Goal: Information Seeking & Learning: Learn about a topic

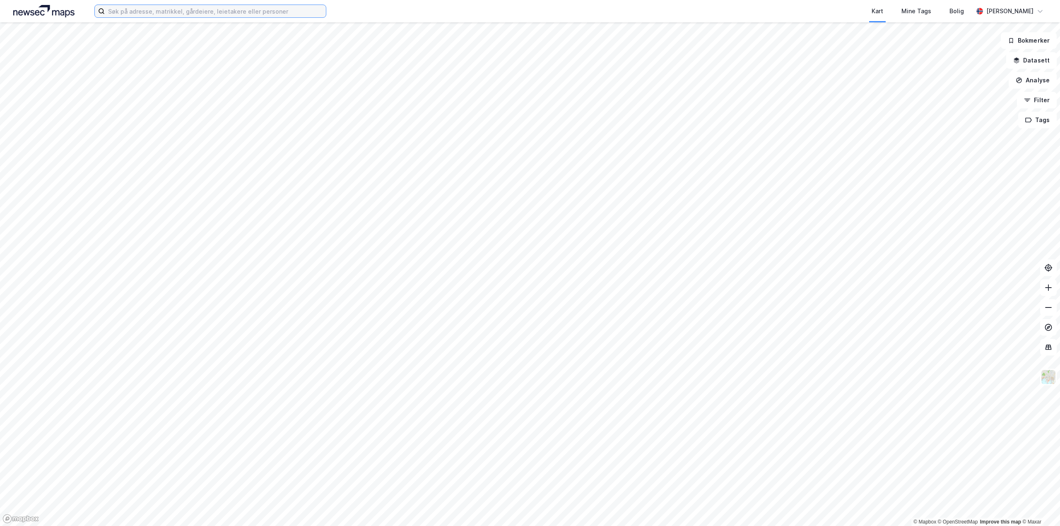
click at [194, 14] on input at bounding box center [215, 11] width 221 height 12
type input "s"
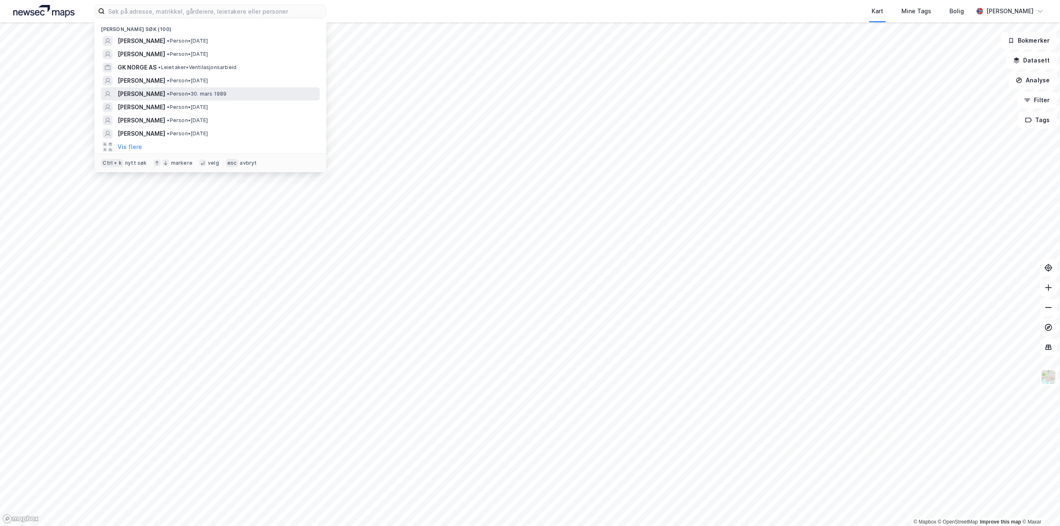
click at [172, 88] on div "[PERSON_NAME] • Person • [DATE]" at bounding box center [210, 93] width 219 height 13
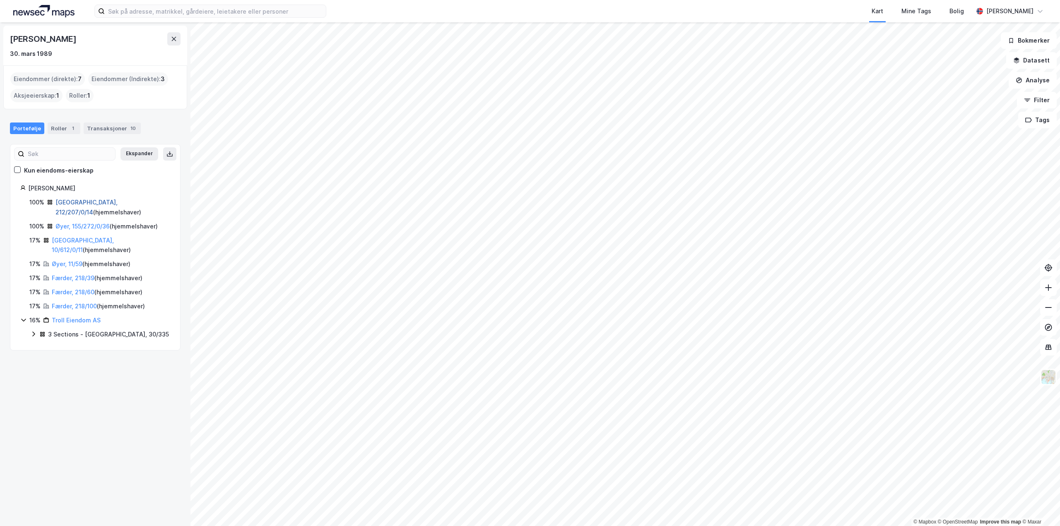
click at [85, 202] on link "[GEOGRAPHIC_DATA], 212/207/0/14" at bounding box center [86, 207] width 62 height 17
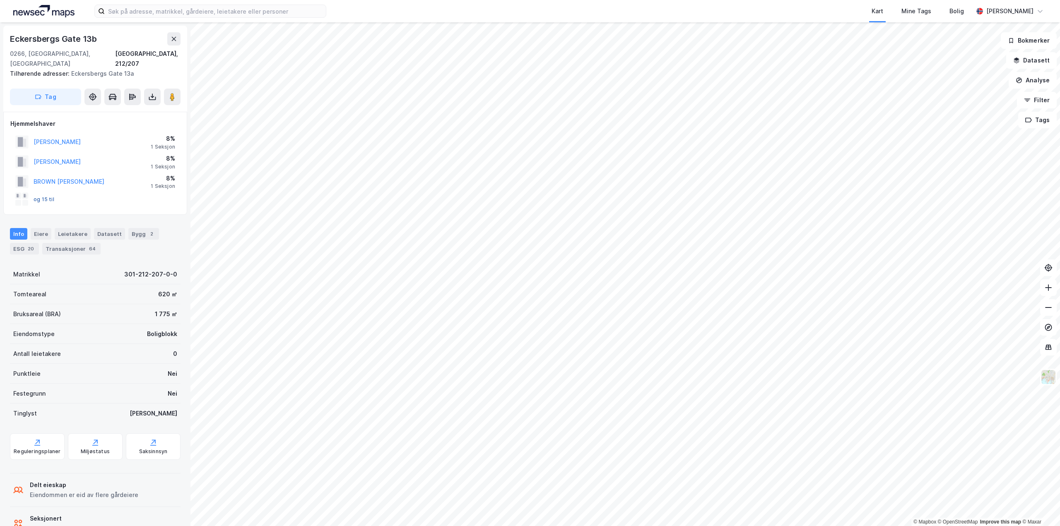
click at [0, 0] on button "og 15 til" at bounding box center [0, 0] width 0 height 0
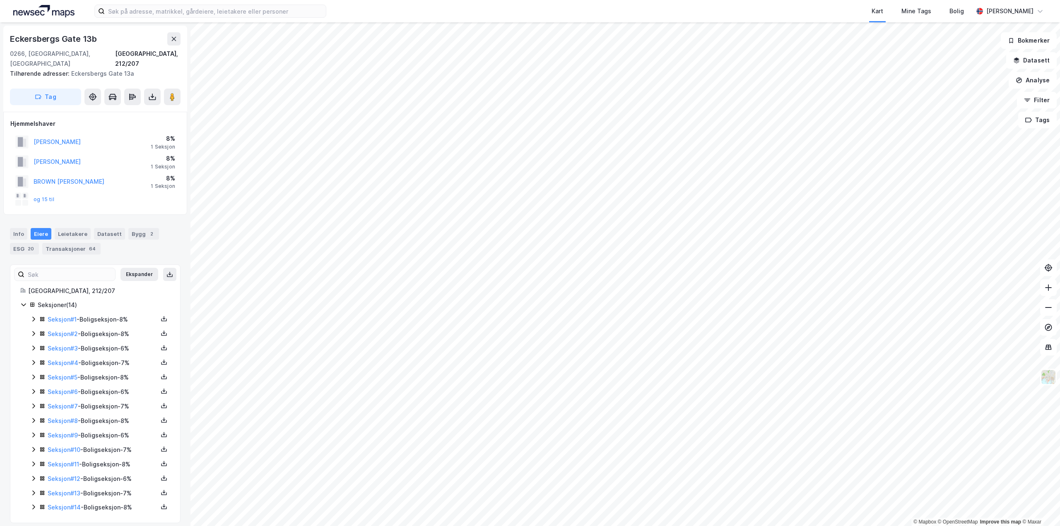
click at [32, 316] on icon at bounding box center [33, 319] width 7 height 7
click at [35, 330] on icon at bounding box center [33, 333] width 7 height 7
click at [35, 345] on icon at bounding box center [33, 348] width 7 height 7
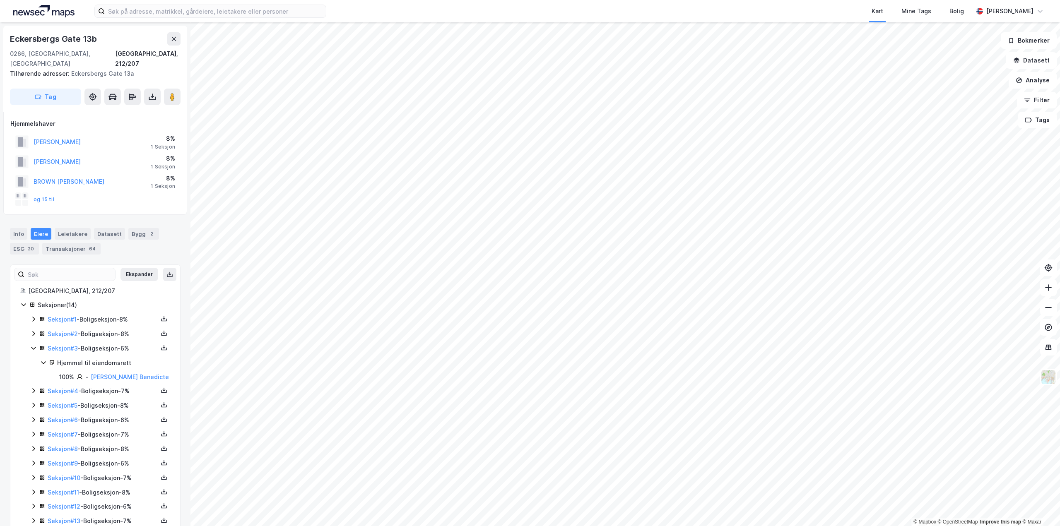
click at [35, 345] on icon at bounding box center [33, 348] width 7 height 7
click at [35, 359] on icon at bounding box center [33, 362] width 7 height 7
click at [34, 375] on icon at bounding box center [33, 377] width 2 height 5
click at [34, 374] on icon at bounding box center [33, 377] width 7 height 7
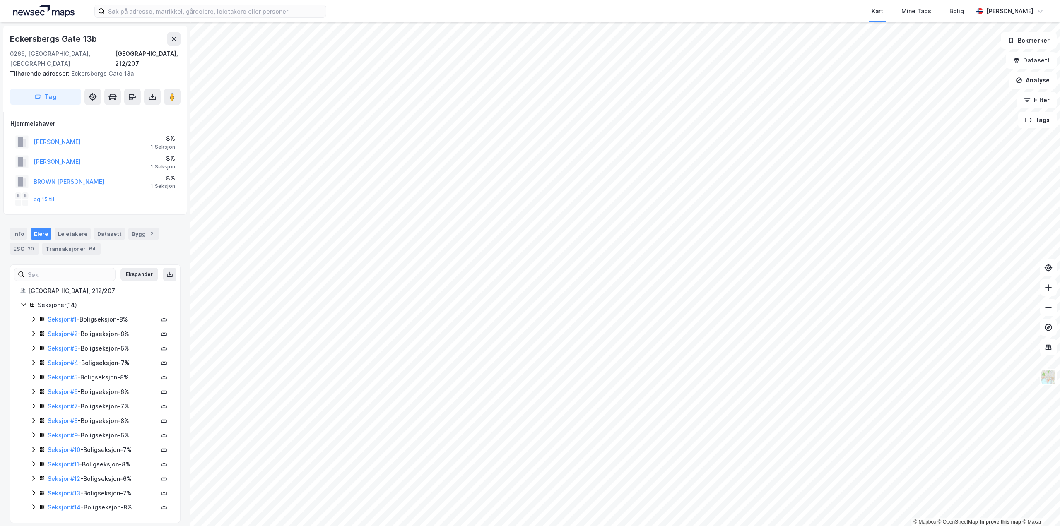
click at [33, 388] on icon at bounding box center [33, 391] width 7 height 7
click at [33, 403] on icon at bounding box center [33, 406] width 7 height 7
click at [34, 417] on icon at bounding box center [33, 420] width 7 height 7
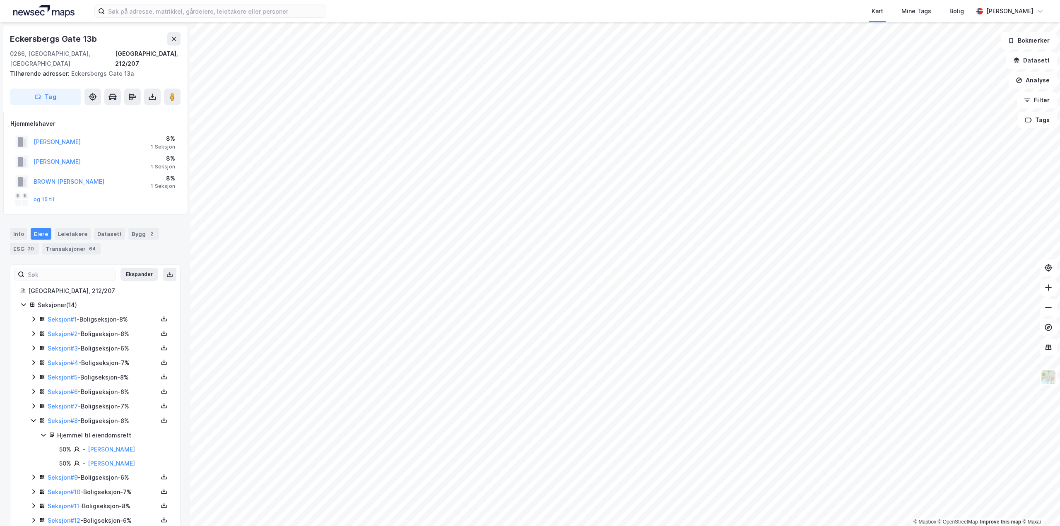
click at [31, 473] on div "Seksjon # 9 - Boligseksjon - 6%" at bounding box center [100, 478] width 140 height 10
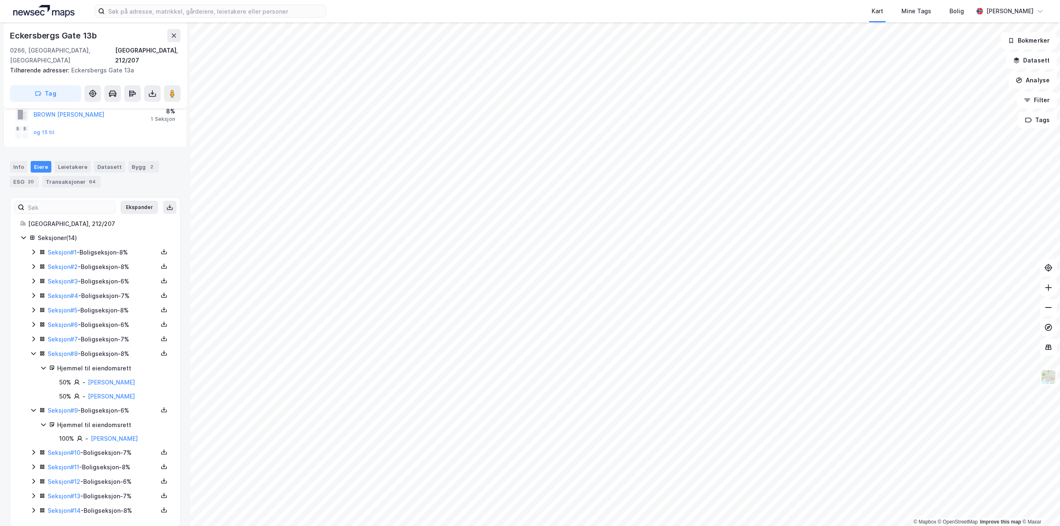
scroll to position [67, 0]
click at [35, 449] on icon at bounding box center [33, 452] width 7 height 7
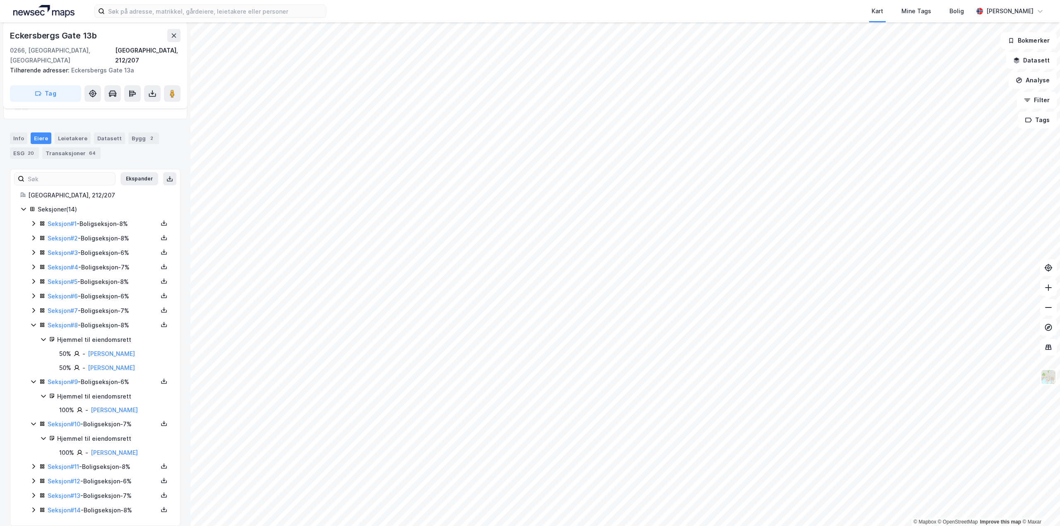
click at [33, 463] on icon at bounding box center [33, 466] width 7 height 7
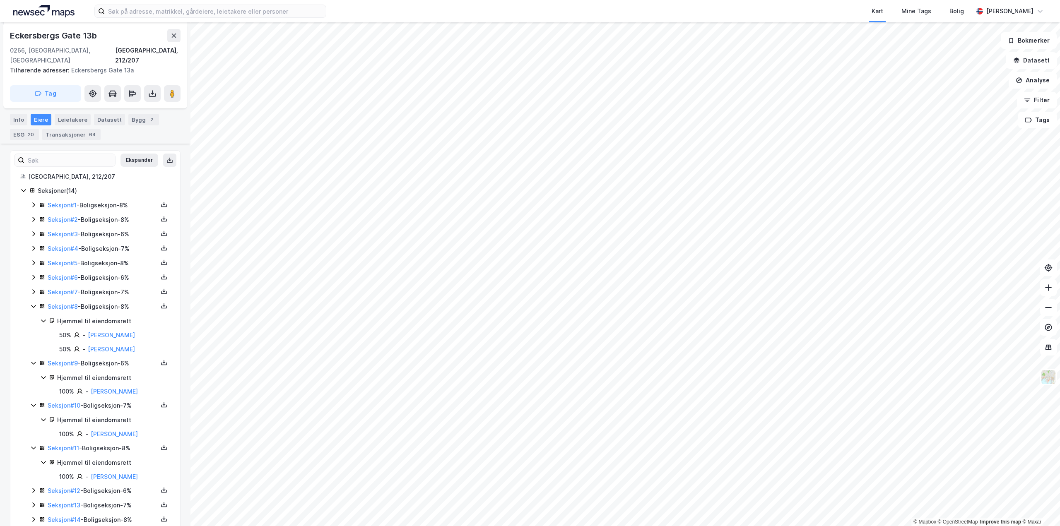
scroll to position [124, 0]
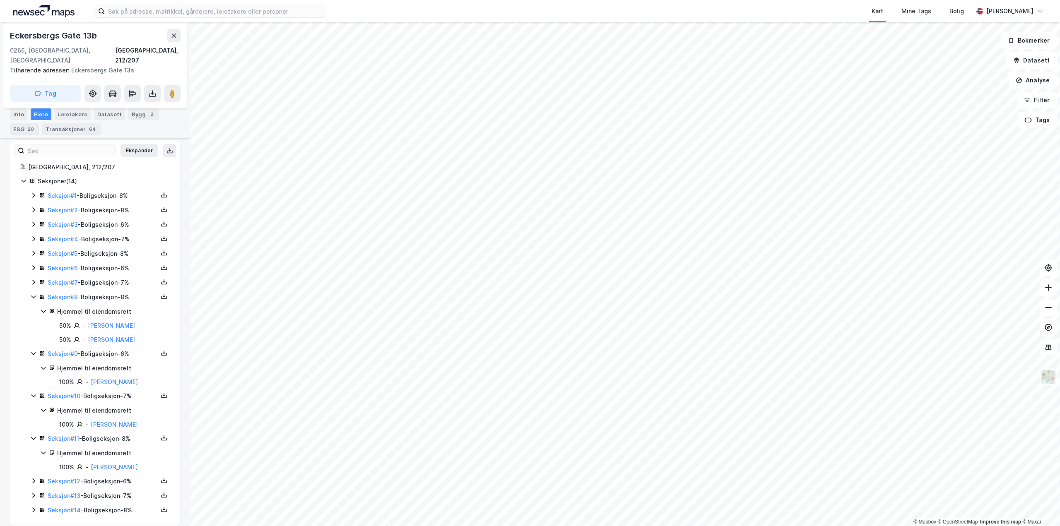
click at [34, 478] on icon at bounding box center [33, 481] width 7 height 7
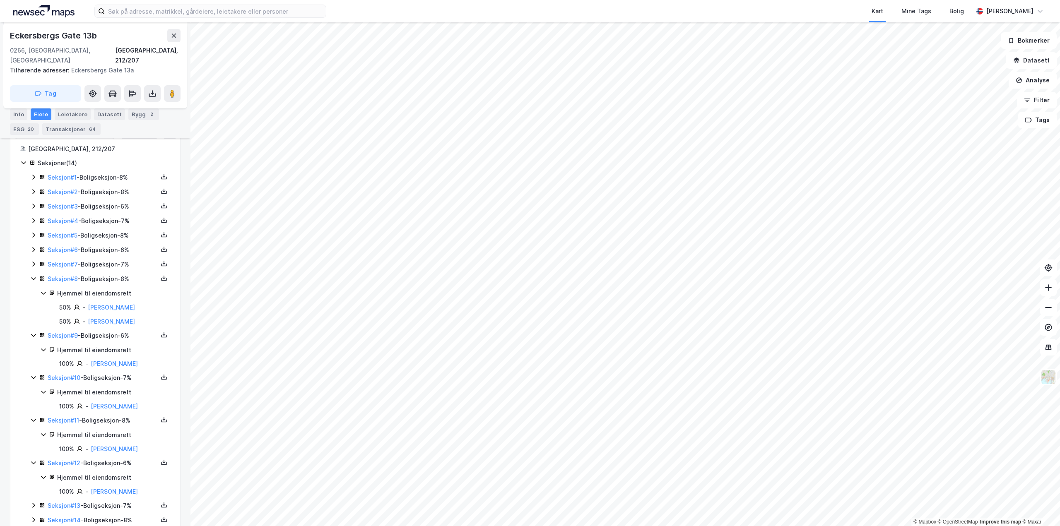
scroll to position [152, 0]
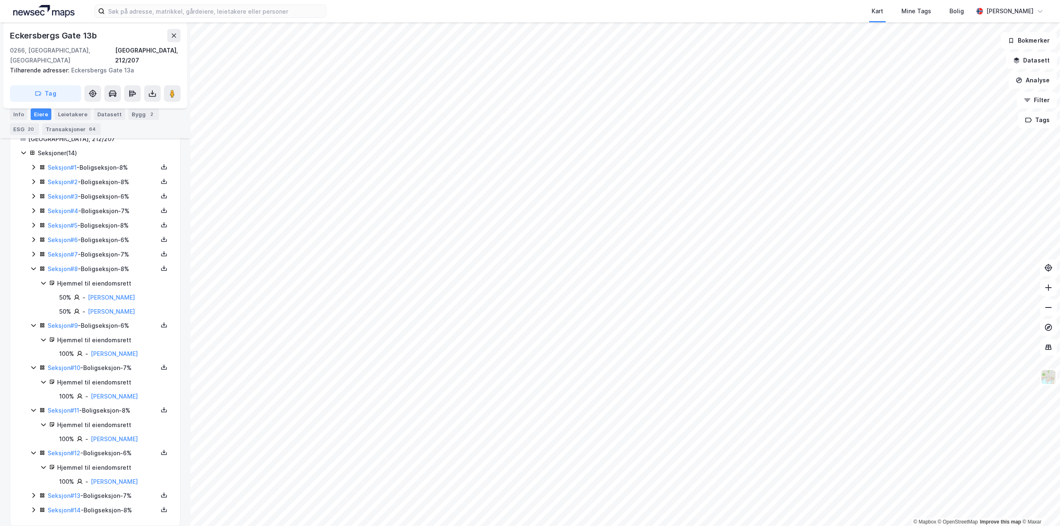
click at [32, 492] on icon at bounding box center [33, 495] width 7 height 7
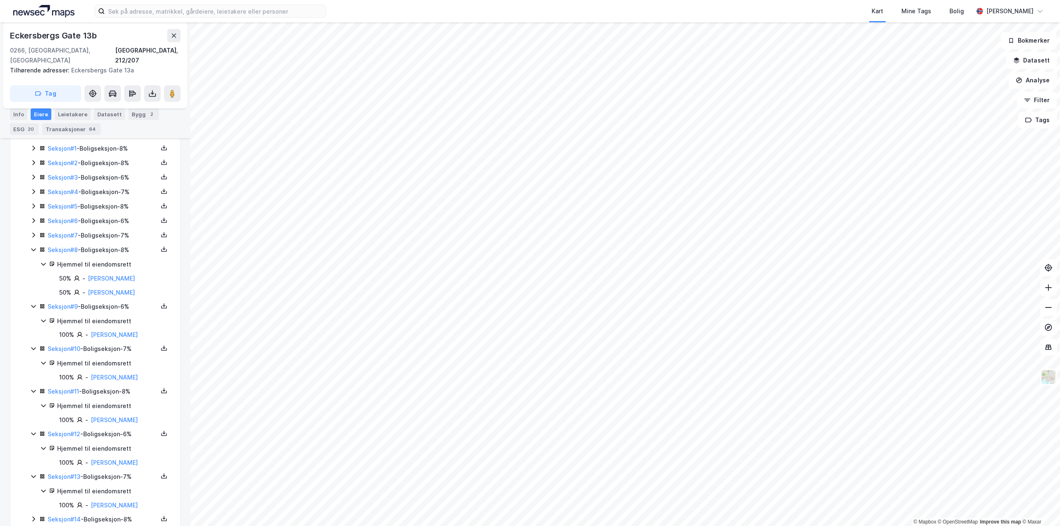
scroll to position [180, 0]
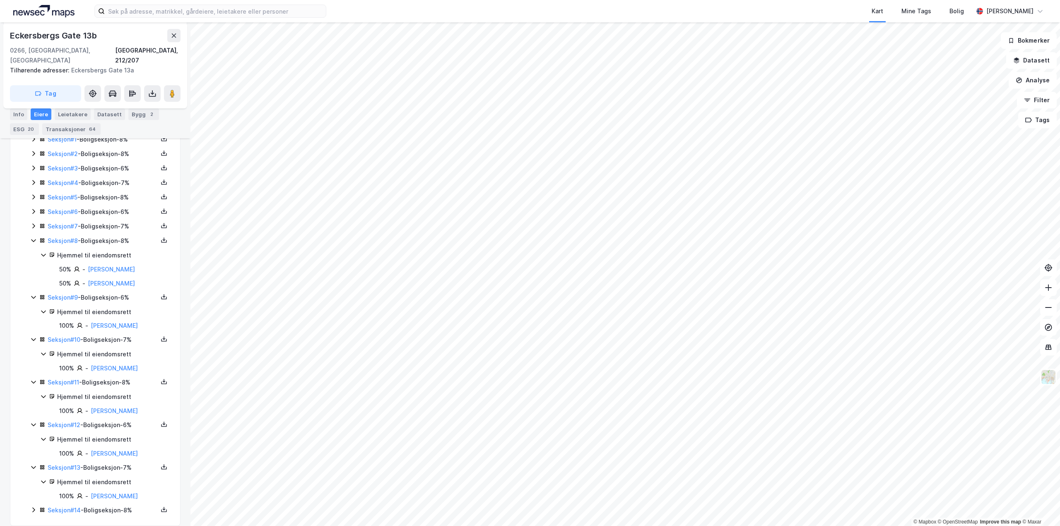
click at [38, 505] on div "Seksjon # 14 - Boligseksjon - 8%" at bounding box center [100, 510] width 140 height 10
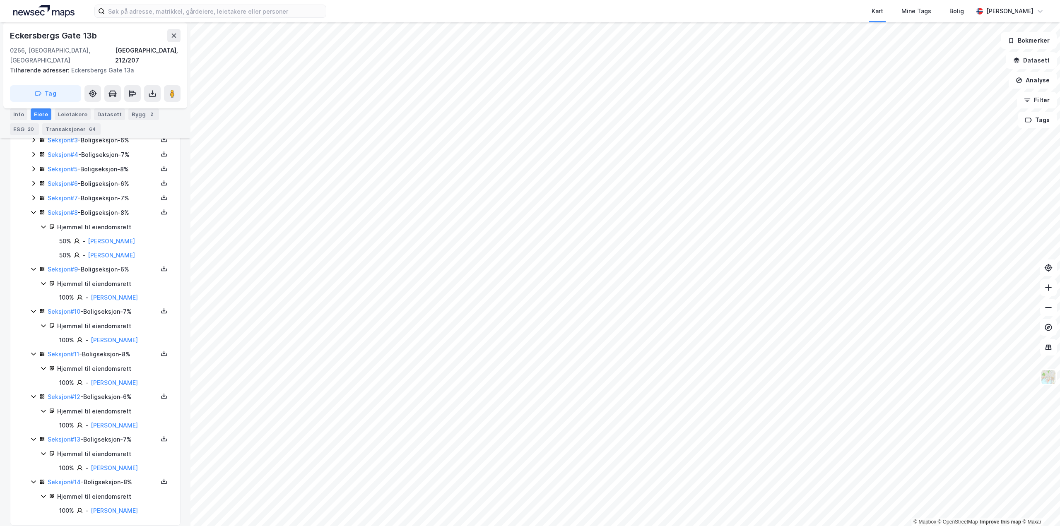
click at [93, 32] on div "Eckersbergs Gate 13b" at bounding box center [54, 35] width 89 height 13
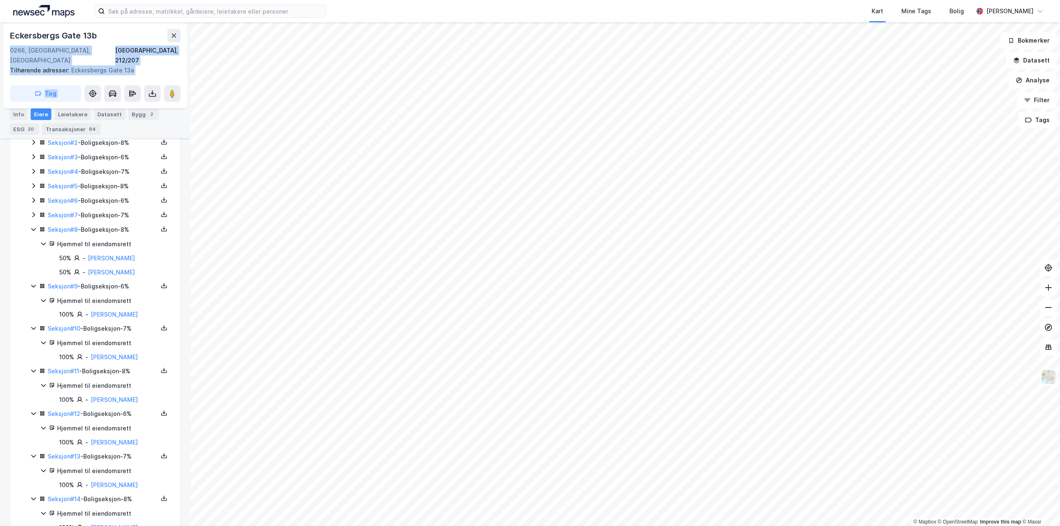
scroll to position [169, 0]
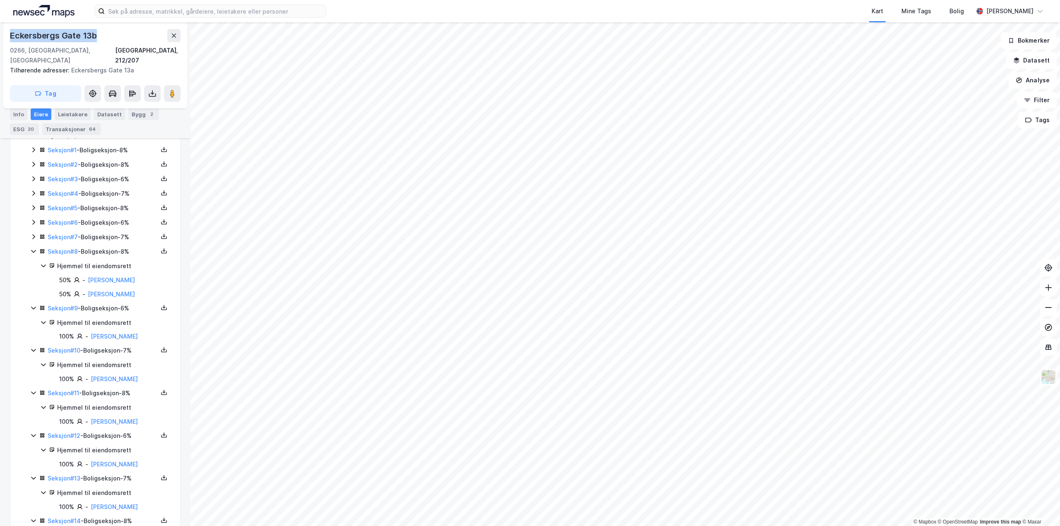
drag, startPoint x: 98, startPoint y: 35, endPoint x: 4, endPoint y: 34, distance: 94.0
click at [4, 34] on div "[STREET_ADDRESS], 212/207 Tilhørende adresser: [STREET_ADDRESS]" at bounding box center [95, 65] width 184 height 86
copy div "Eckersbergs Gate 13b"
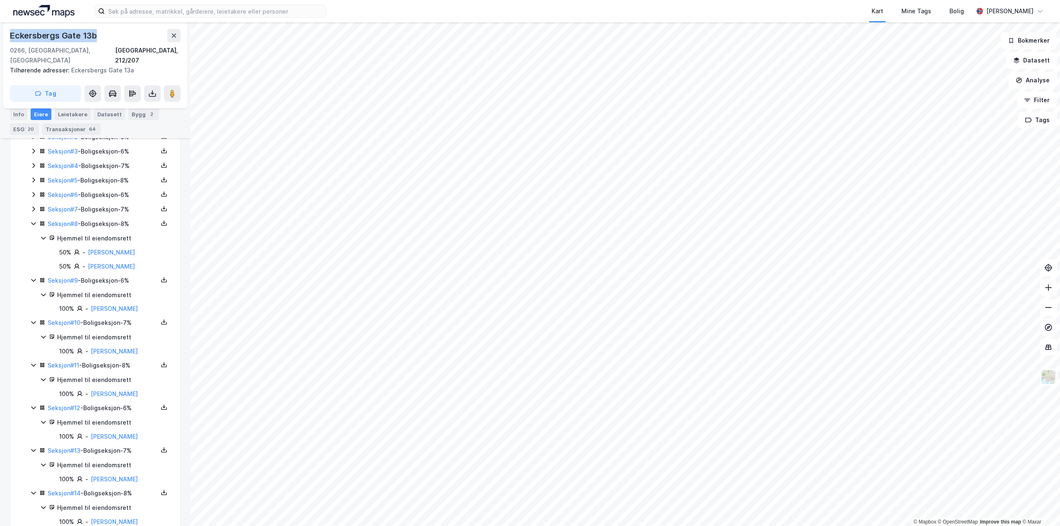
scroll to position [208, 0]
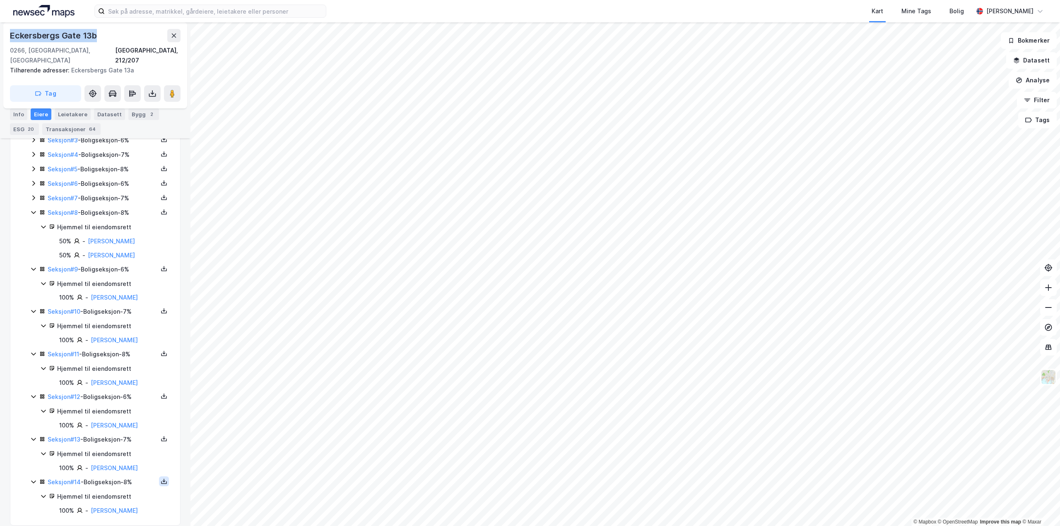
click at [161, 478] on icon at bounding box center [164, 481] width 7 height 7
click at [127, 452] on div "Grunnbok" at bounding box center [118, 457] width 73 height 20
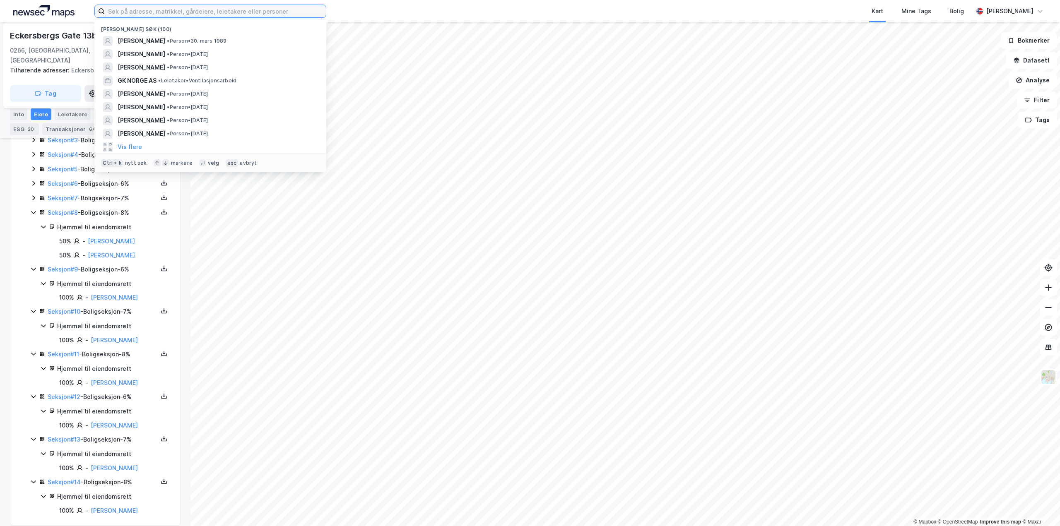
click at [143, 7] on input at bounding box center [215, 11] width 221 height 12
click at [109, 507] on link "[PERSON_NAME]" at bounding box center [114, 510] width 47 height 7
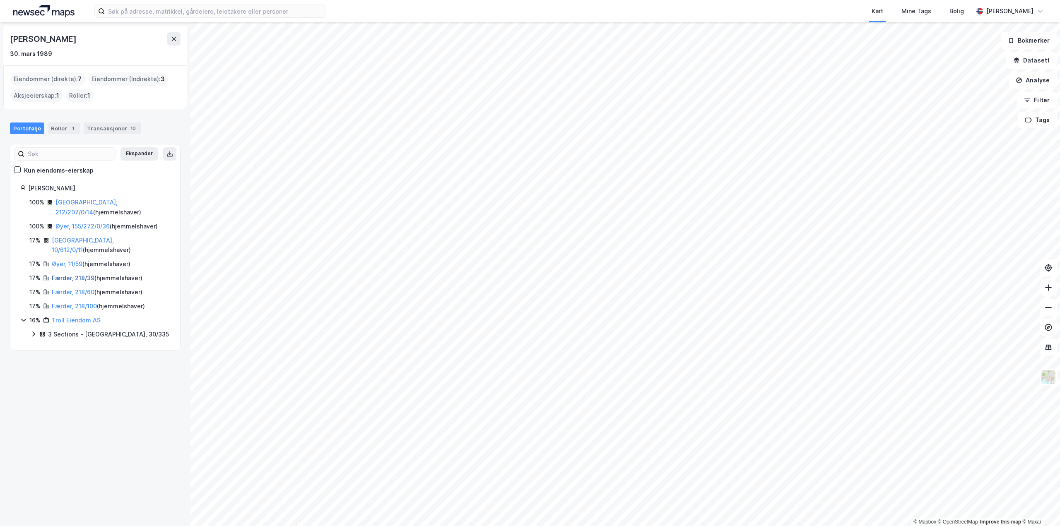
click at [71, 274] on link "Færder, 218/39" at bounding box center [73, 277] width 43 height 7
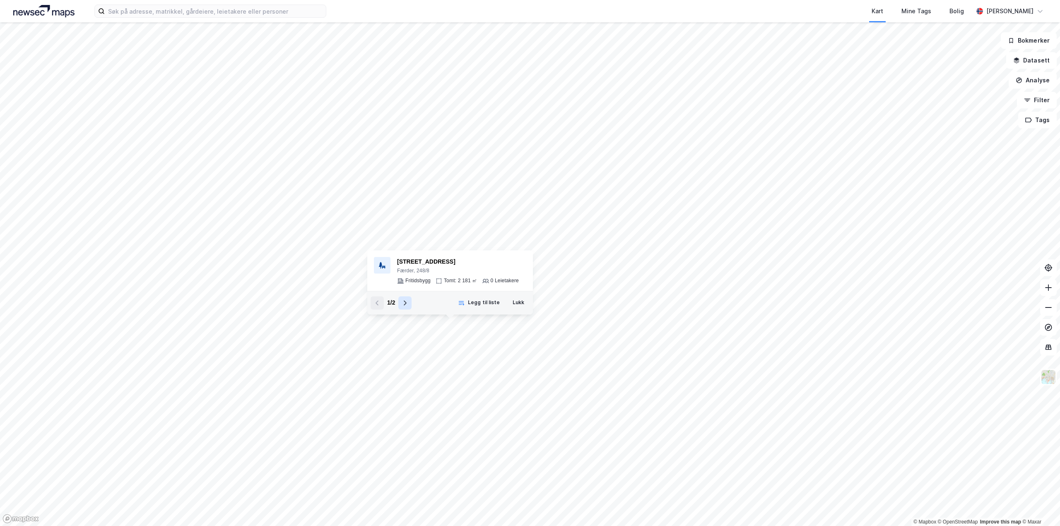
click at [407, 303] on icon at bounding box center [405, 303] width 7 height 7
click at [418, 260] on div "3911-248-14-0-0" at bounding box center [452, 262] width 110 height 10
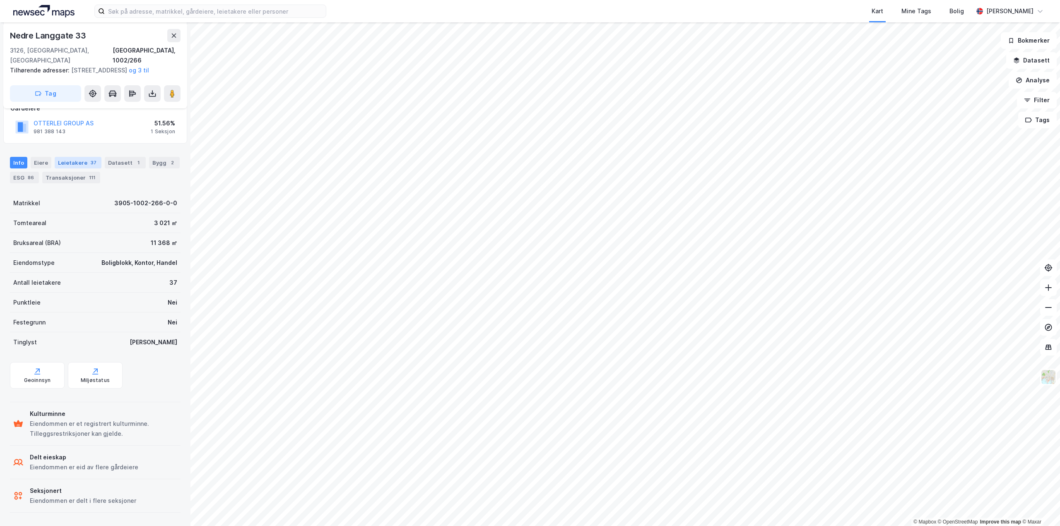
click at [89, 166] on div "37" at bounding box center [93, 163] width 9 height 8
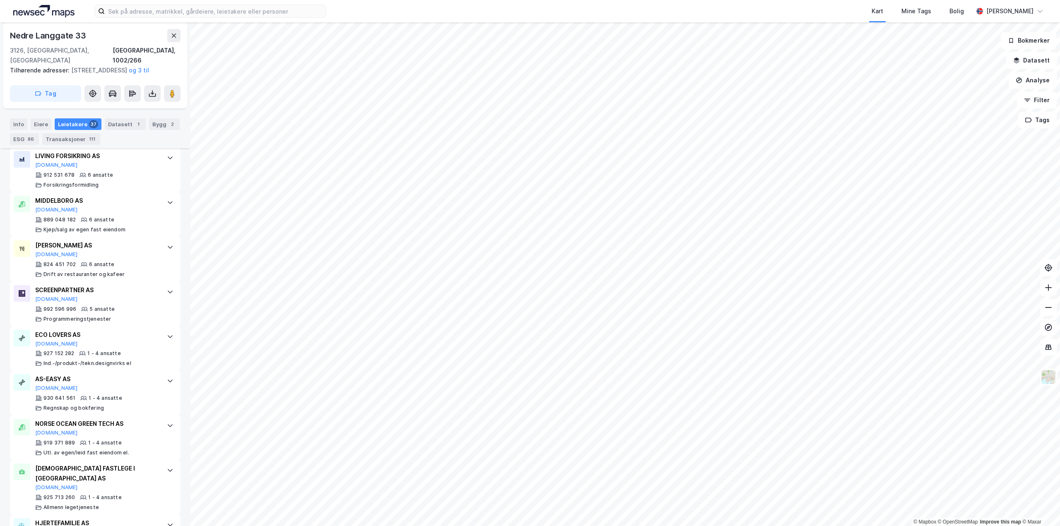
scroll to position [911, 0]
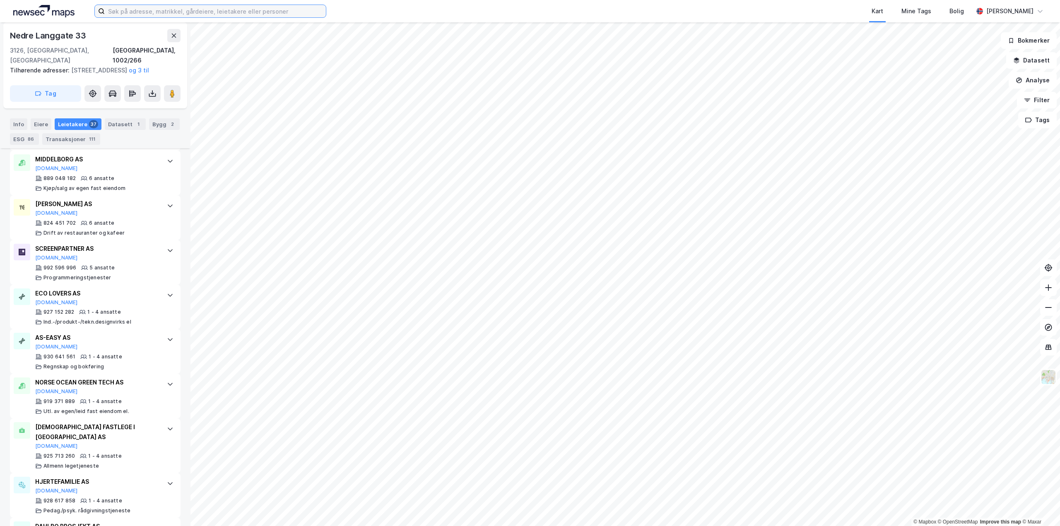
click at [138, 14] on input at bounding box center [215, 11] width 221 height 12
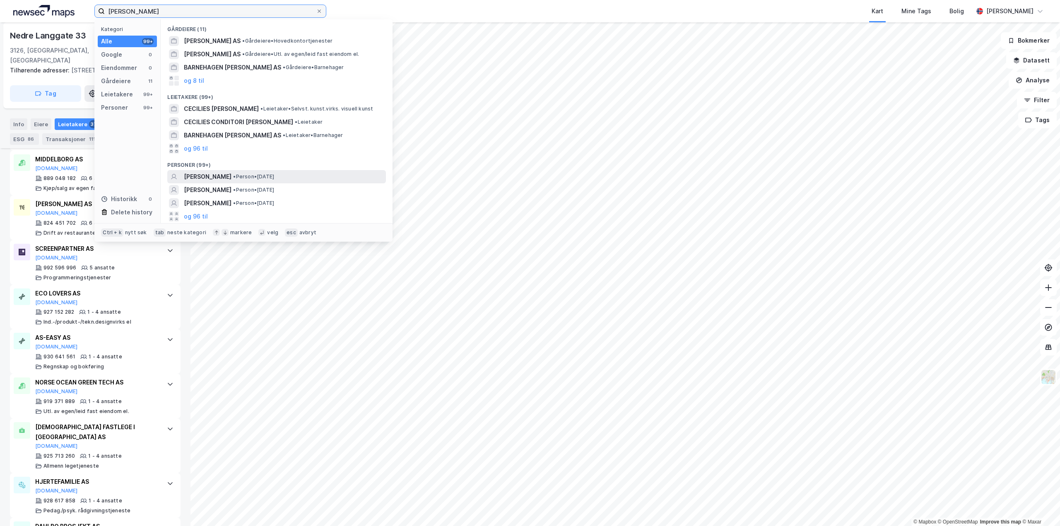
type input "[PERSON_NAME]"
click at [231, 178] on span "[PERSON_NAME]" at bounding box center [208, 177] width 48 height 10
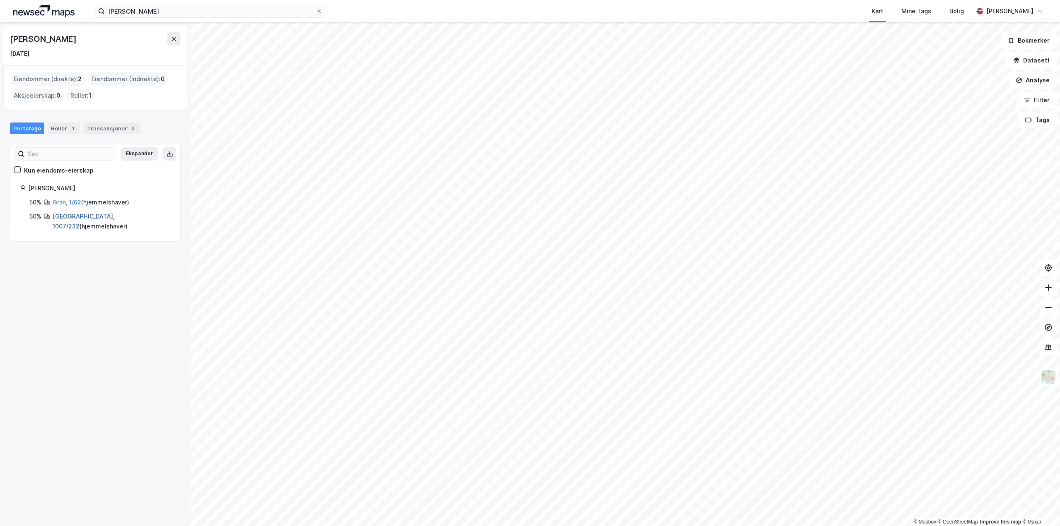
click at [62, 217] on link "[GEOGRAPHIC_DATA], 1007/232" at bounding box center [84, 221] width 62 height 17
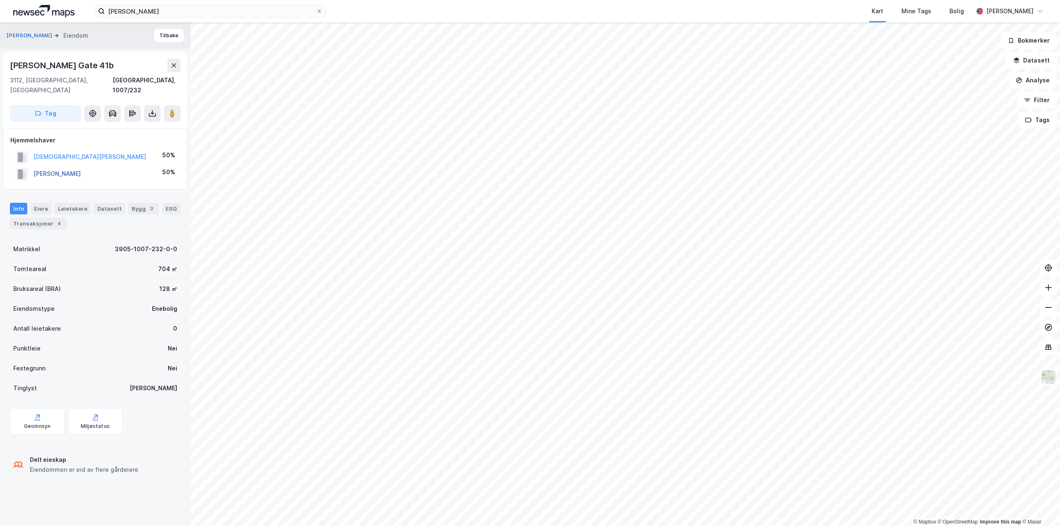
click at [0, 0] on button "[PERSON_NAME]" at bounding box center [0, 0] width 0 height 0
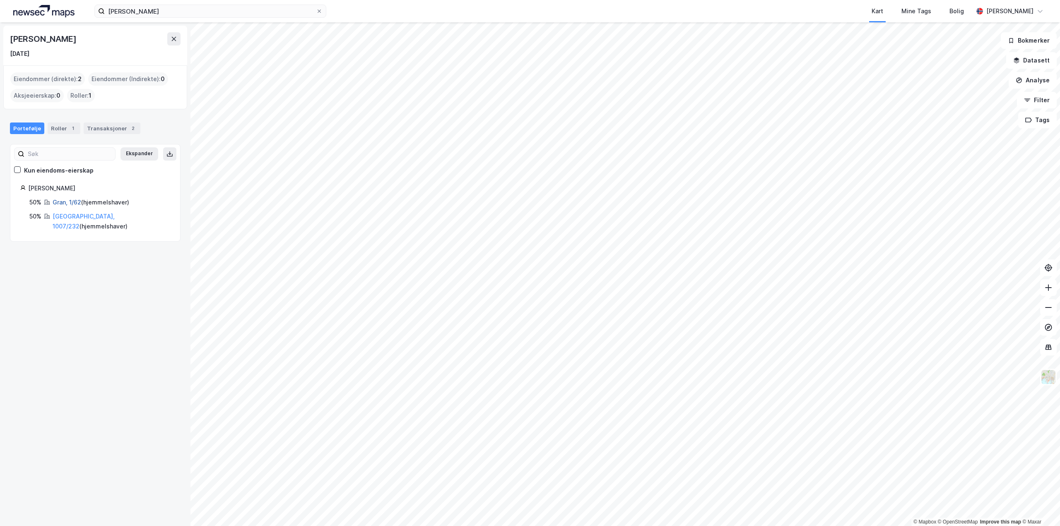
click at [53, 200] on link "Gran, 1/62" at bounding box center [67, 202] width 29 height 7
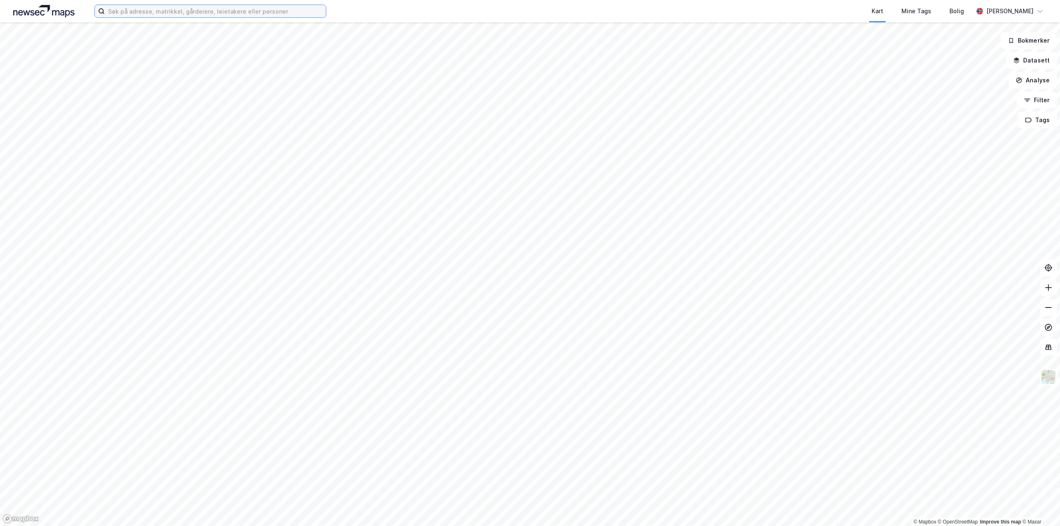
click at [123, 13] on input at bounding box center [215, 11] width 221 height 12
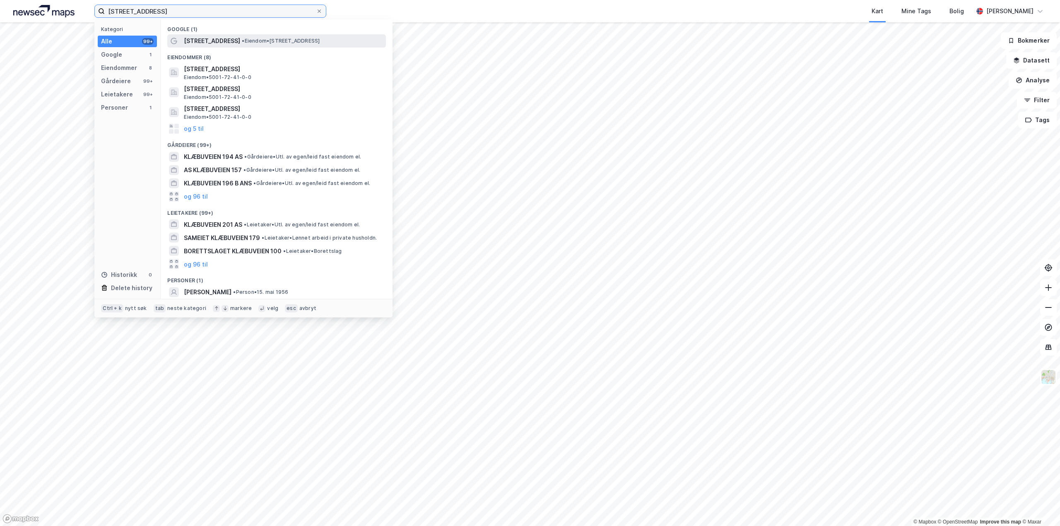
type input "klæbuveien 197"
click at [259, 40] on span "• Eiendom • Klæbuveien 197, 7031 Sorgenfri" at bounding box center [281, 41] width 78 height 7
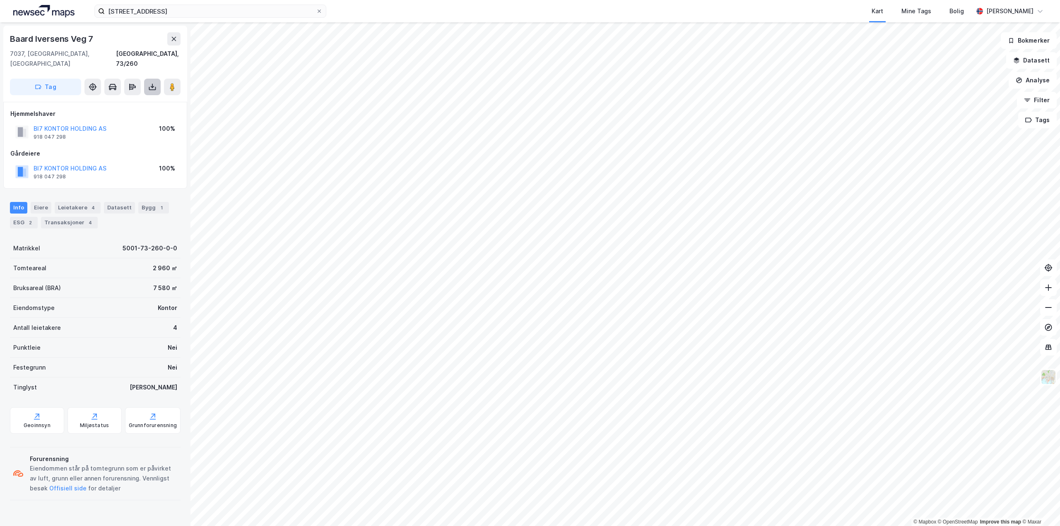
click at [156, 87] on icon at bounding box center [152, 88] width 7 height 3
click at [138, 97] on div "Last ned grunnbok" at bounding box center [116, 103] width 88 height 13
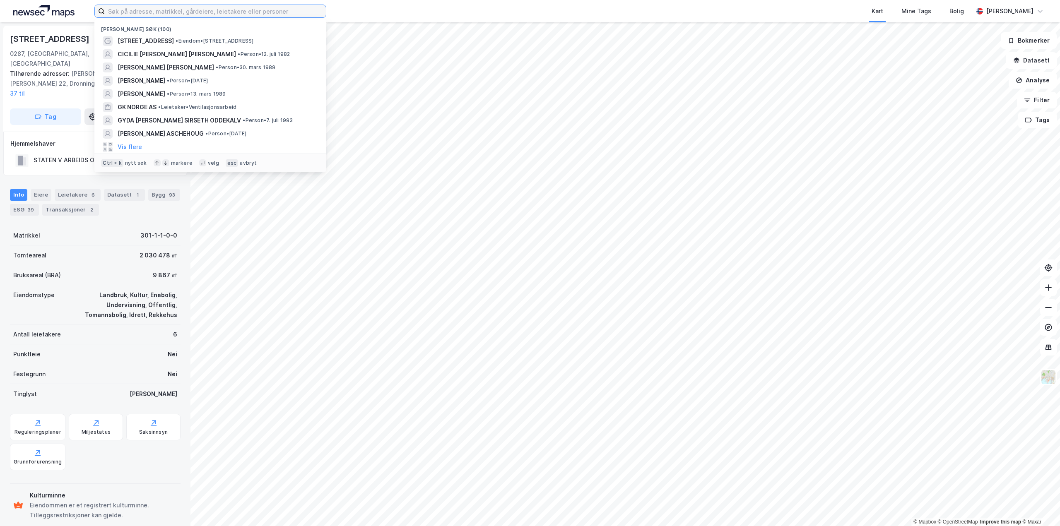
click at [232, 12] on input at bounding box center [215, 11] width 221 height 12
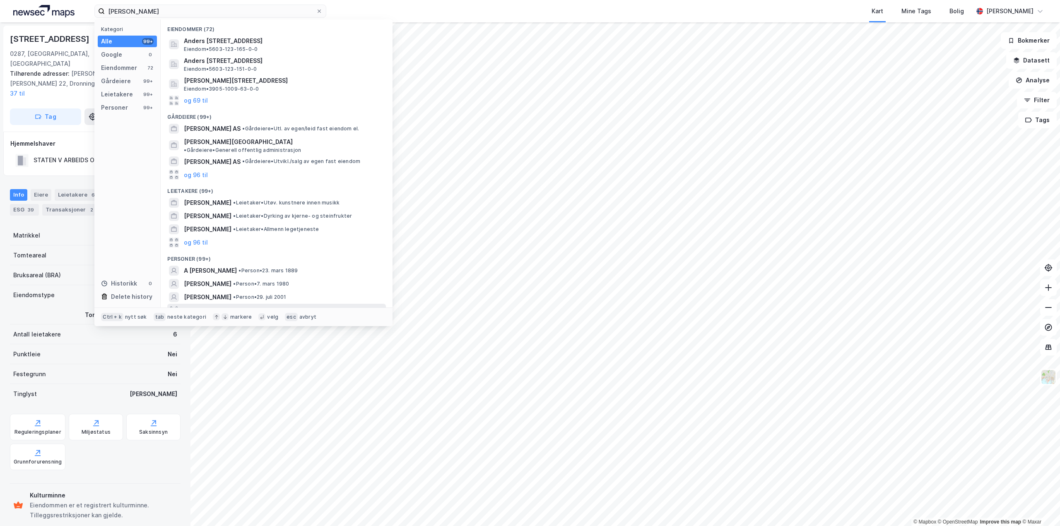
click at [201, 305] on button "og 96 til" at bounding box center [196, 310] width 24 height 10
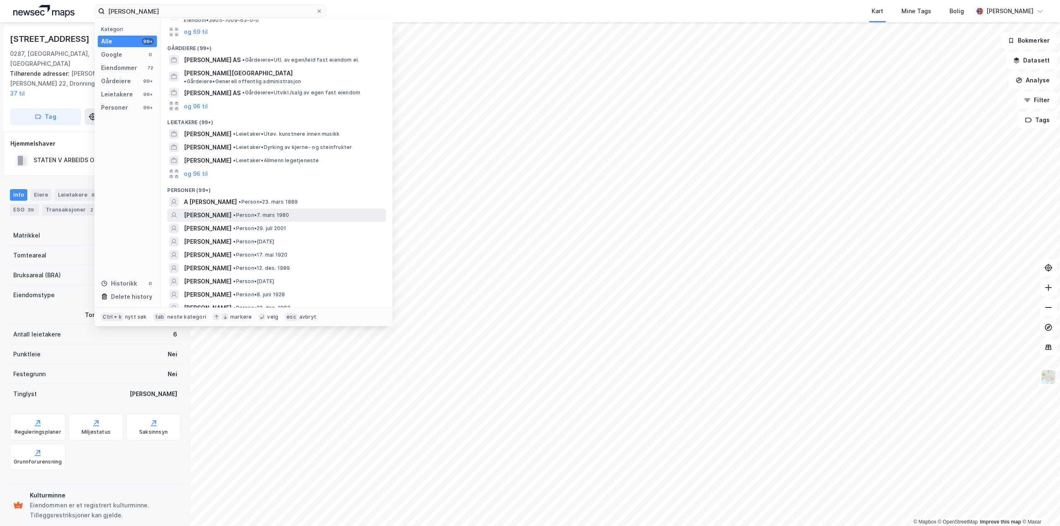
scroll to position [83, 0]
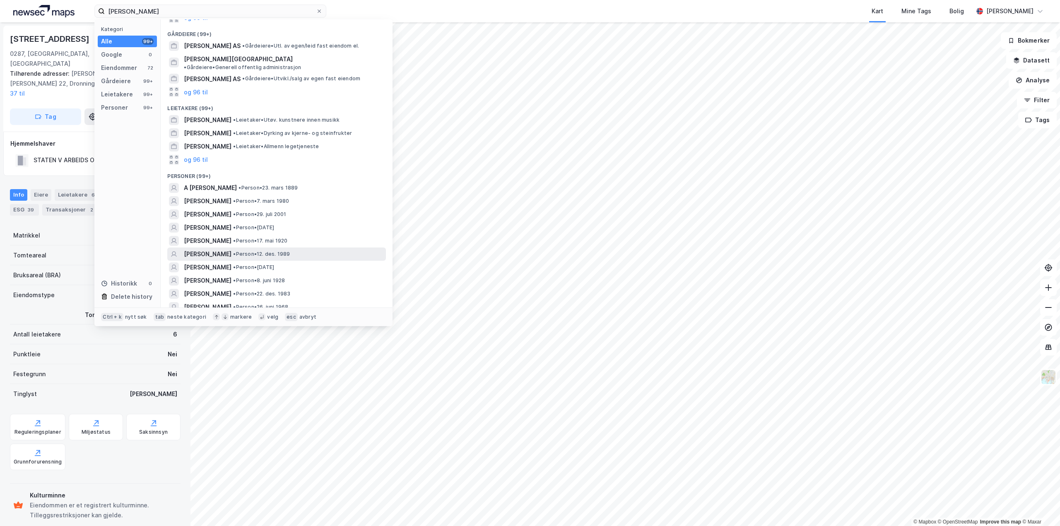
click at [250, 251] on span "• Person • 12. des. 1989" at bounding box center [261, 254] width 57 height 7
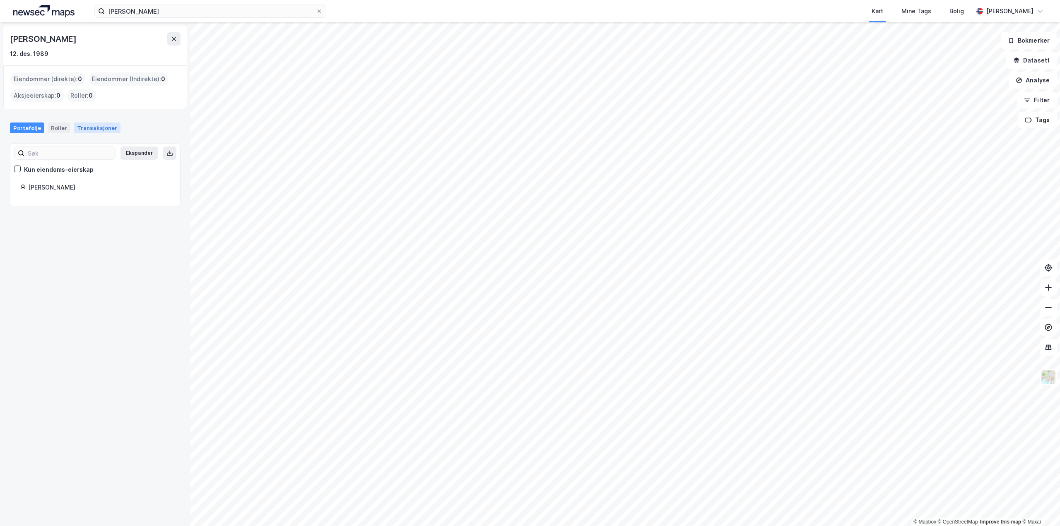
click at [94, 130] on div "Transaksjoner" at bounding box center [97, 128] width 47 height 11
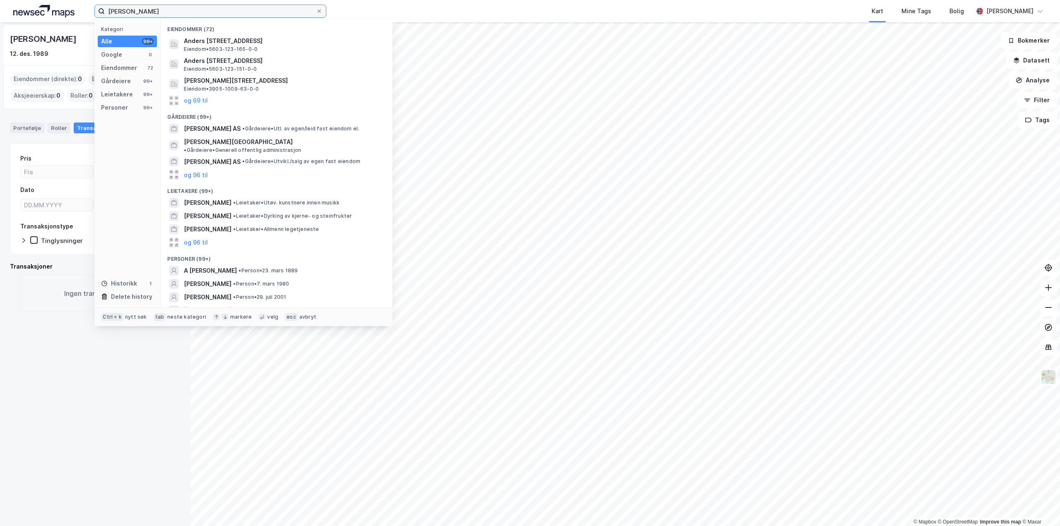
click at [171, 12] on input "anders lund" at bounding box center [210, 11] width 211 height 12
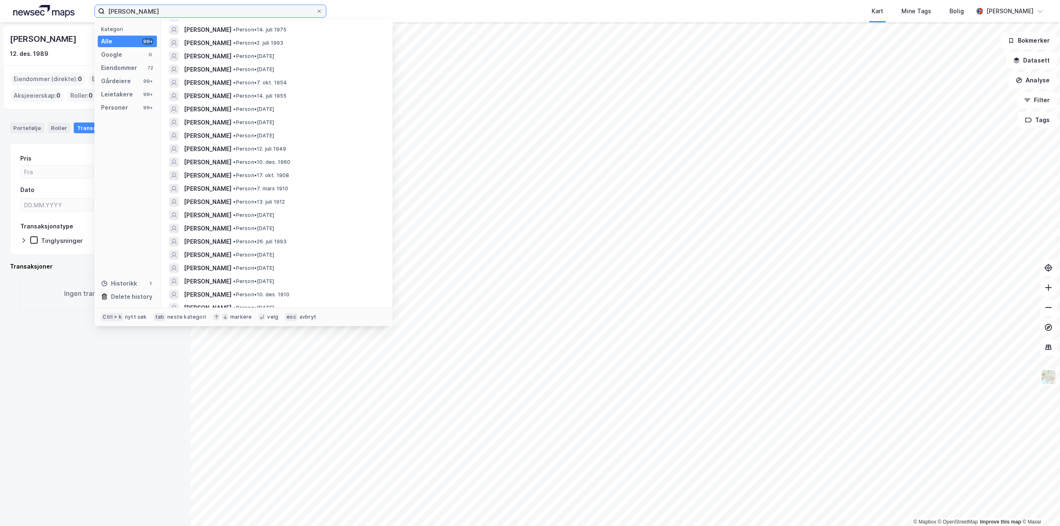
scroll to position [580, 0]
drag, startPoint x: 159, startPoint y: 13, endPoint x: 74, endPoint y: 12, distance: 84.9
click at [74, 12] on div "anders lund Kategori Alle 99+ Google 0 Eiendommer 72 Gårdeiere 99+ Leietakere 9…" at bounding box center [530, 11] width 1060 height 22
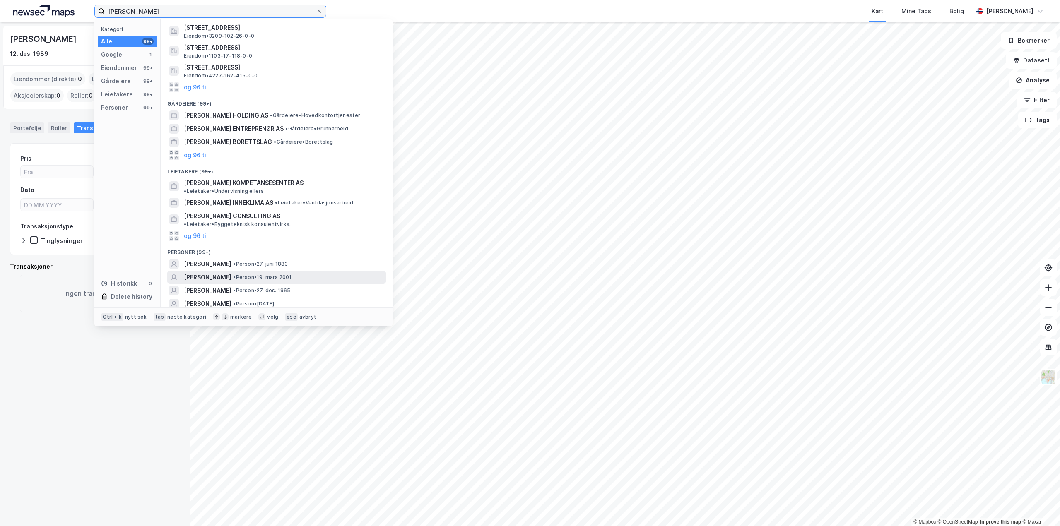
scroll to position [83, 0]
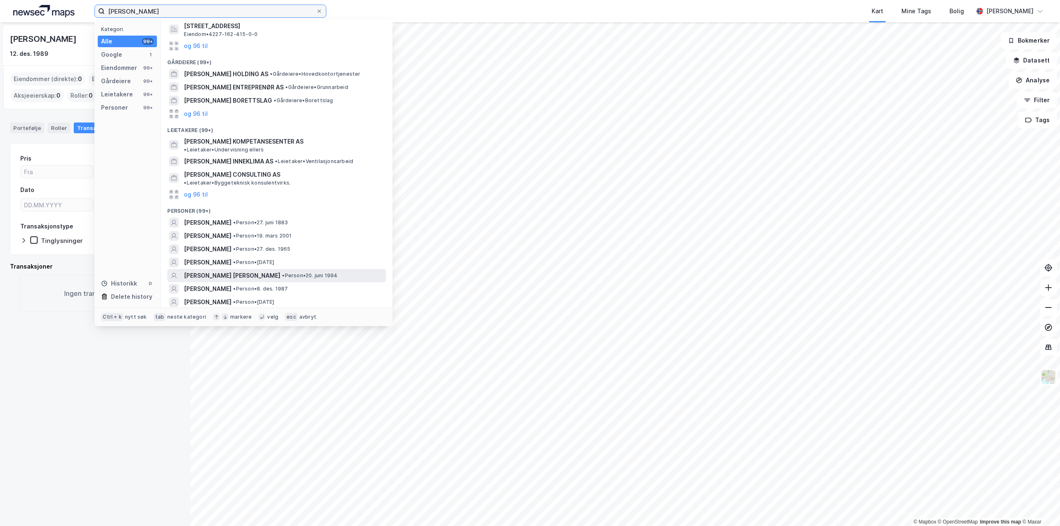
type input "ida granlund"
click at [315, 272] on span "• Person • 20. juni 1994" at bounding box center [309, 275] width 55 height 7
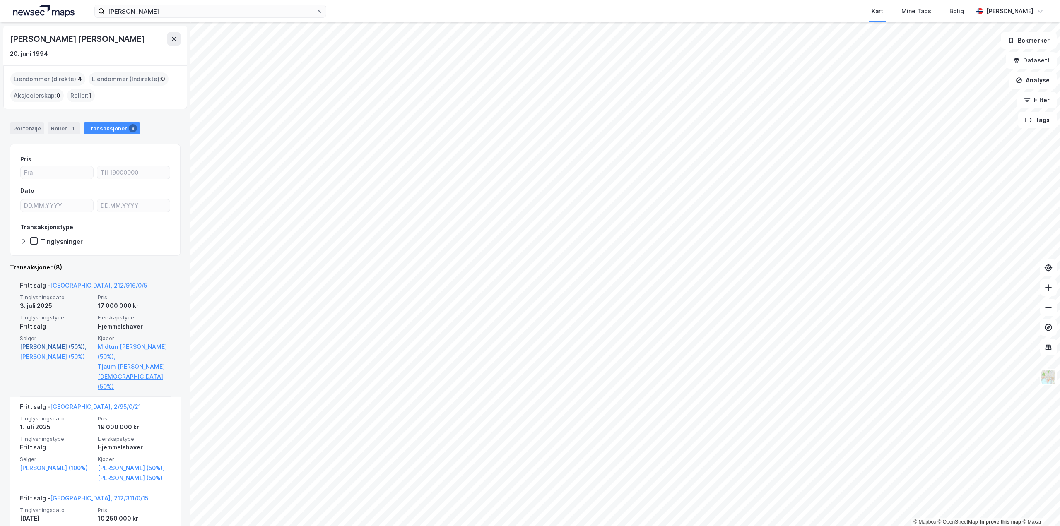
click at [67, 348] on link "Lund Anders (50%)," at bounding box center [56, 347] width 73 height 10
